Goal: Task Accomplishment & Management: Manage account settings

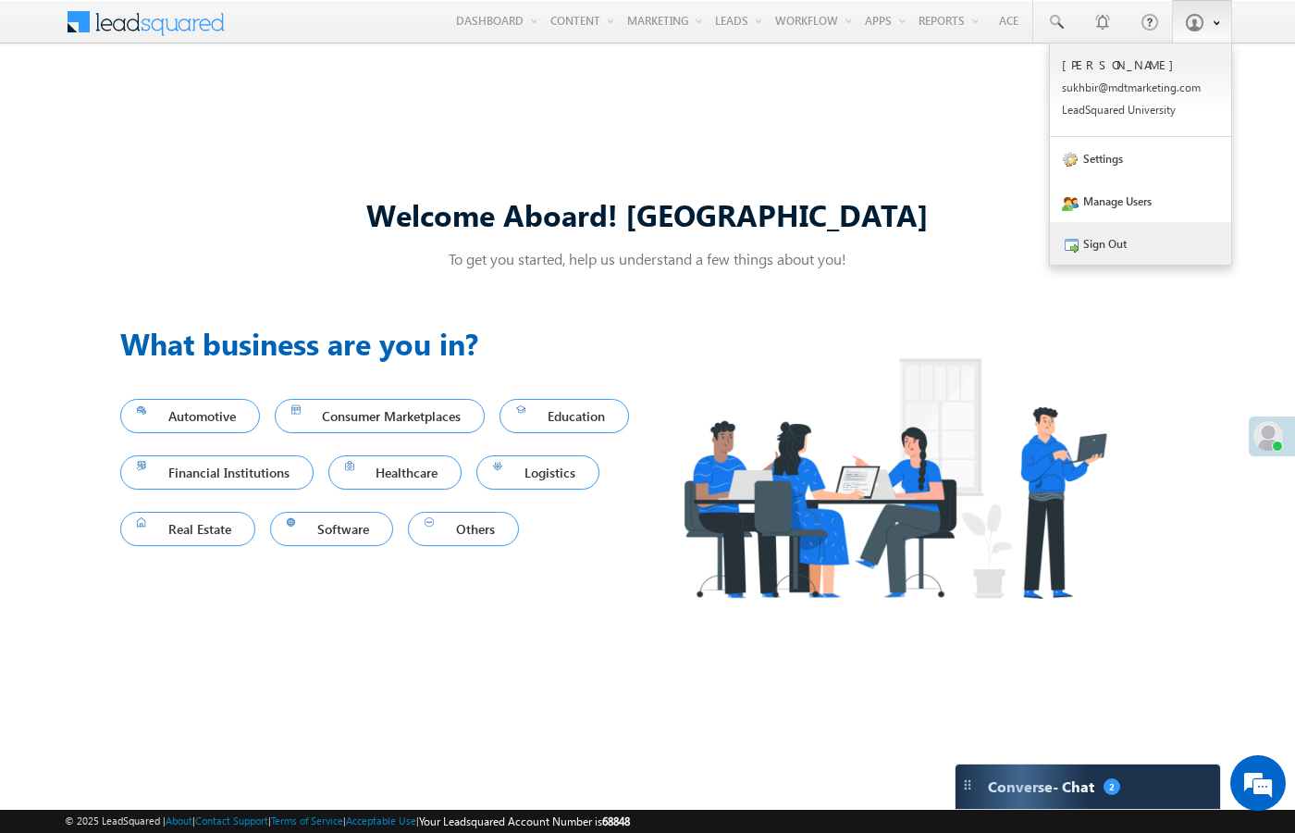
click at [1113, 246] on link "Sign Out" at bounding box center [1140, 243] width 181 height 43
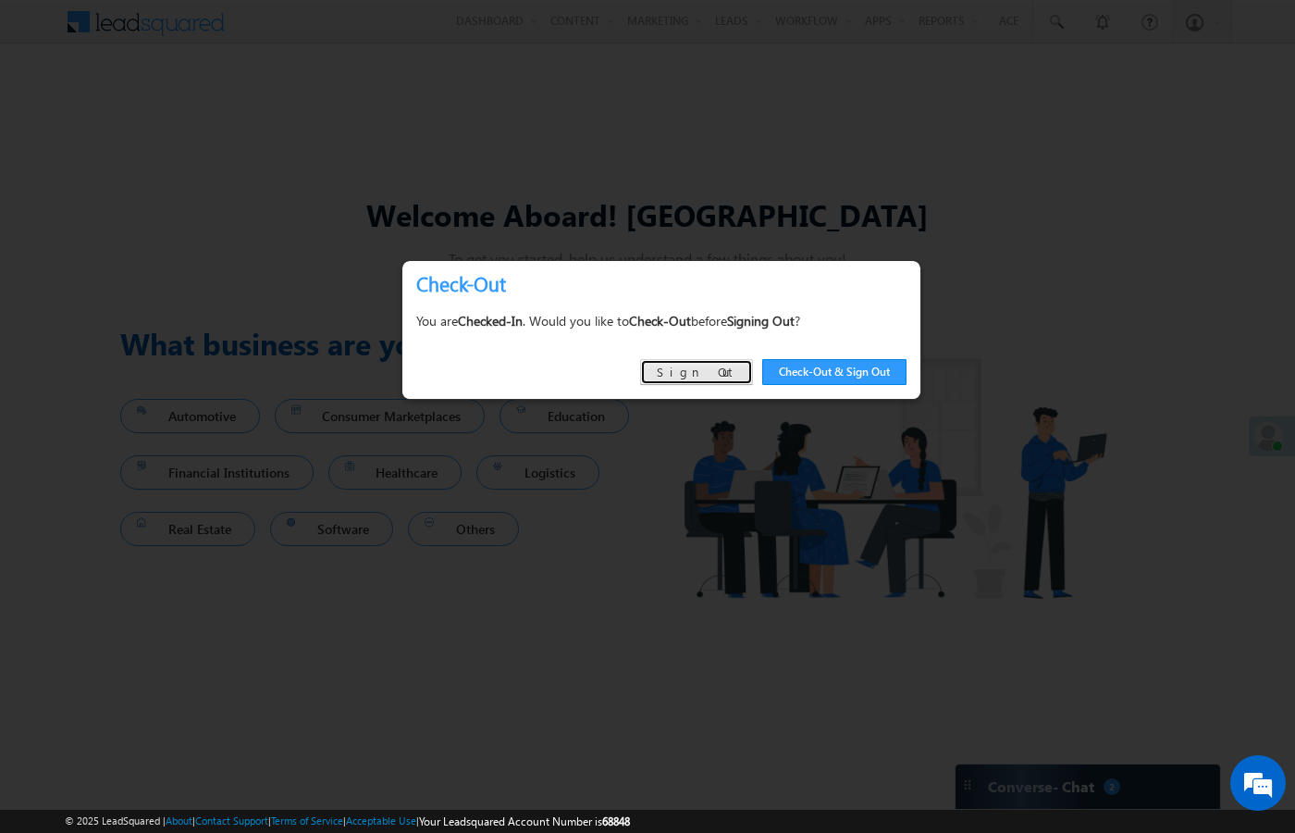
click at [709, 372] on link "Sign Out" at bounding box center [696, 372] width 113 height 26
